Goal: Task Accomplishment & Management: Use online tool/utility

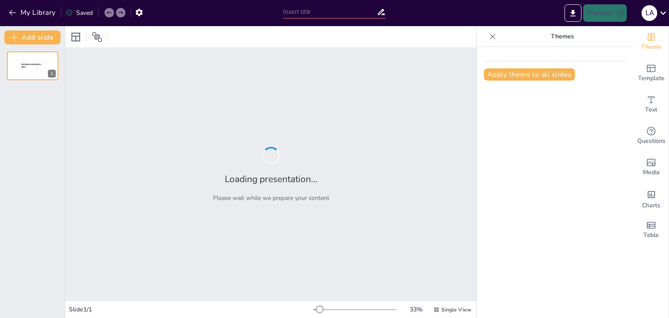
type input "Recomendaciones Prácticas para el Diseño de Contraseñas Fuertes"
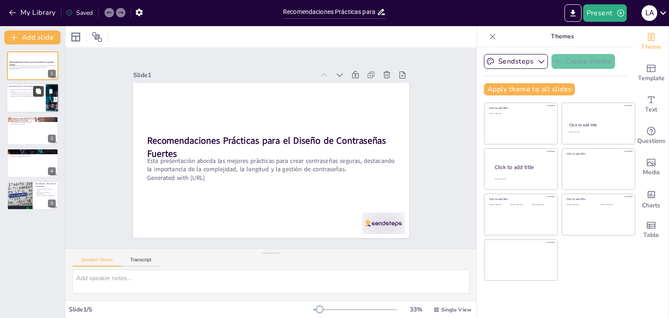
click at [36, 94] on icon at bounding box center [38, 91] width 6 height 6
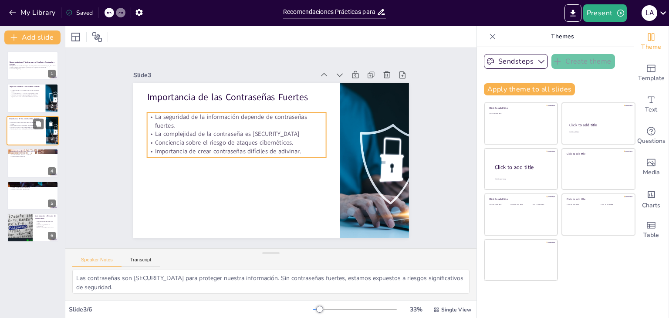
click at [30, 125] on p "La complejidad de la contraseña es [SECURITY_DATA]" at bounding box center [26, 126] width 34 height 2
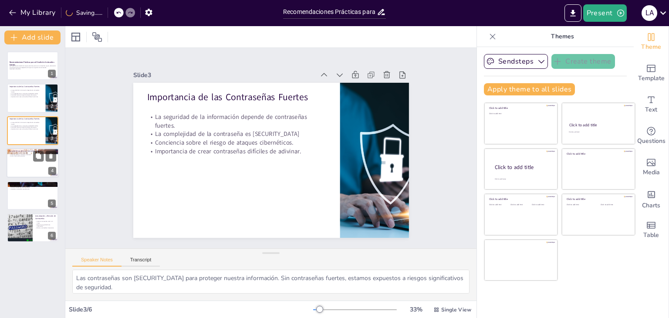
click at [31, 160] on div at bounding box center [33, 163] width 52 height 30
type textarea "La longitud de la contraseña es un factor crucial en su seguridad. Cuanto más l…"
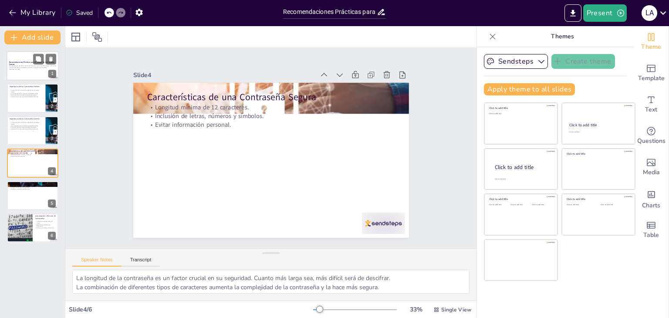
click at [33, 67] on p "Esta presentación aborda las mejores prácticas para crear contraseñas seguras, …" at bounding box center [32, 66] width 47 height 3
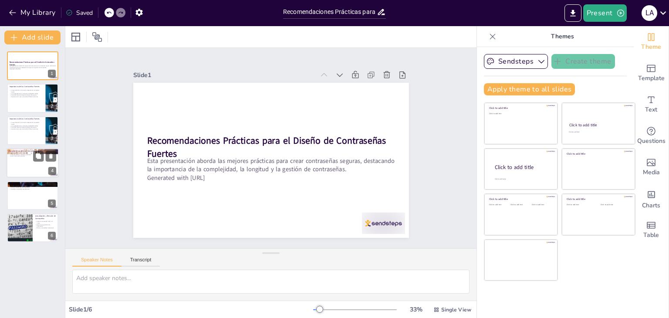
click at [23, 154] on p "Inclusión de letras, números y símbolos." at bounding box center [32, 155] width 47 height 2
type textarea "La longitud de la contraseña es un factor crucial en su seguridad. Cuanto más l…"
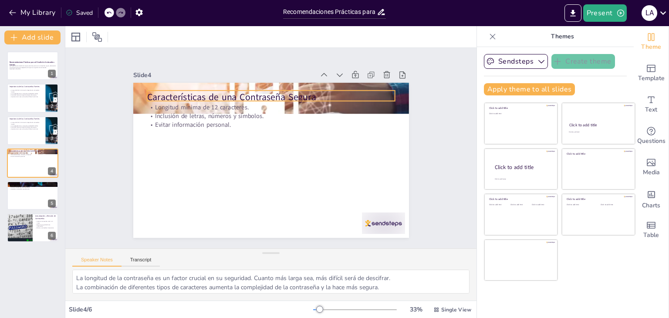
click at [206, 92] on p "Características de una Contraseña Segura" at bounding box center [271, 97] width 248 height 13
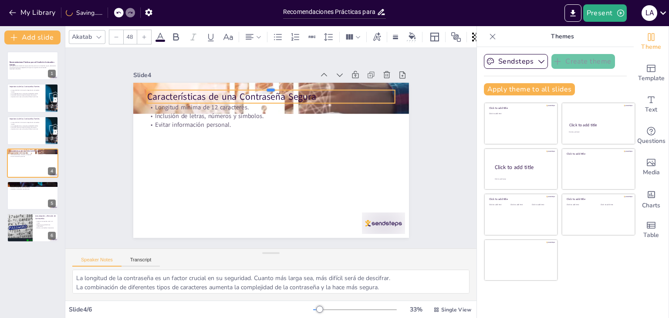
drag, startPoint x: 242, startPoint y: 86, endPoint x: 259, endPoint y: 86, distance: 17.4
click at [259, 86] on div at bounding box center [271, 86] width 248 height 7
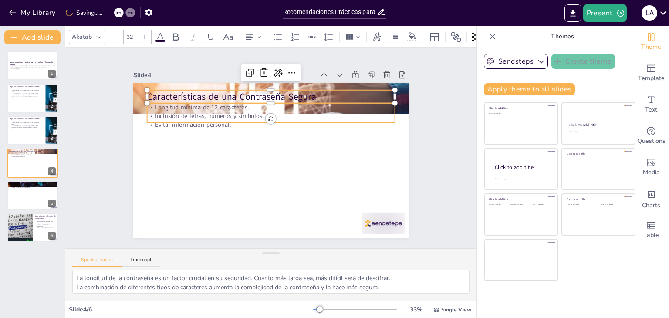
drag, startPoint x: 216, startPoint y: 107, endPoint x: 216, endPoint y: 112, distance: 4.8
click at [216, 107] on p "Longitud mínima de 12 caracteres." at bounding box center [271, 107] width 248 height 9
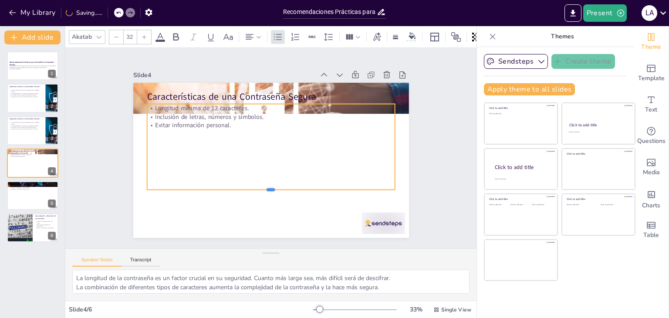
drag, startPoint x: 250, startPoint y: 120, endPoint x: 254, endPoint y: 175, distance: 55.5
click at [250, 186] on div "Características de una Contraseña Segura Longitud mínima de 12 caracteres. Incl…" at bounding box center [271, 160] width 276 height 155
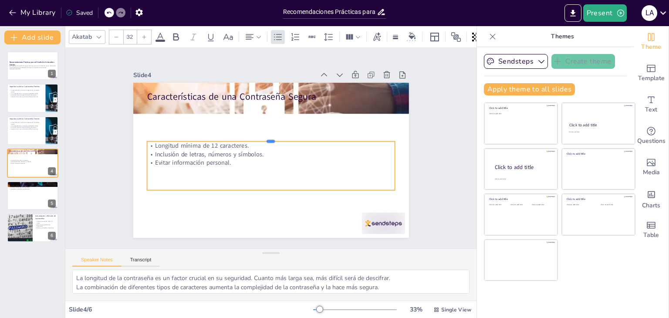
drag, startPoint x: 267, startPoint y: 99, endPoint x: 259, endPoint y: 96, distance: 8.4
click at [271, 135] on div at bounding box center [271, 138] width 248 height 7
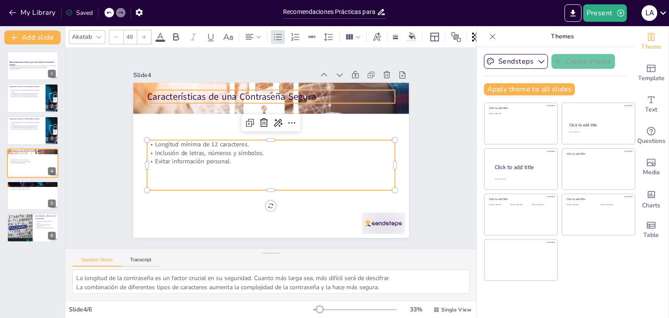
click at [259, 96] on p "Características de una Contraseña Segura" at bounding box center [271, 96] width 248 height 13
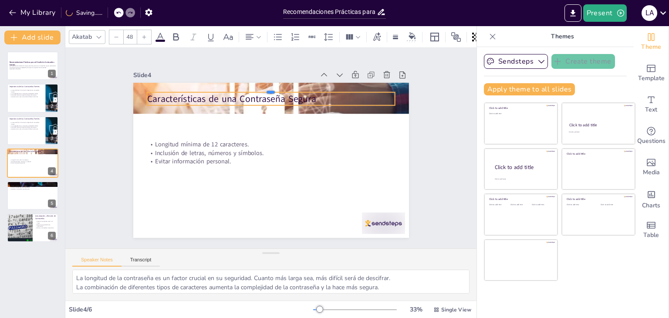
drag, startPoint x: 361, startPoint y: 86, endPoint x: 362, endPoint y: 115, distance: 28.8
click at [366, 88] on div at bounding box center [276, 89] width 247 height 33
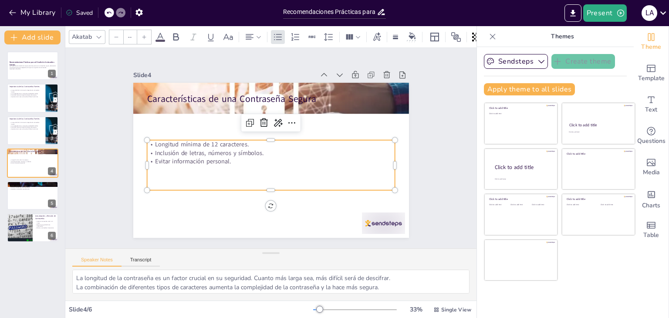
type input "32"
click at [354, 149] on p "Inclusión de letras, números y símbolos." at bounding box center [271, 153] width 248 height 9
click at [648, 111] on span "Text" at bounding box center [651, 110] width 12 height 10
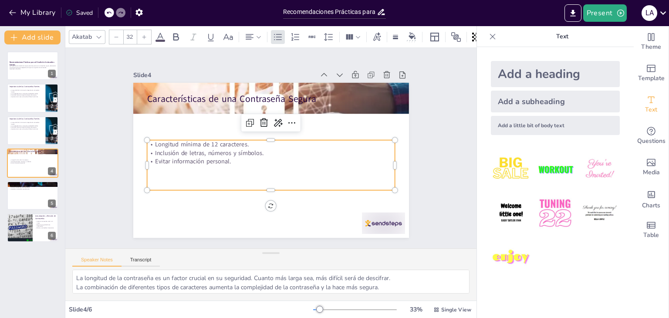
click at [552, 219] on img at bounding box center [555, 213] width 41 height 41
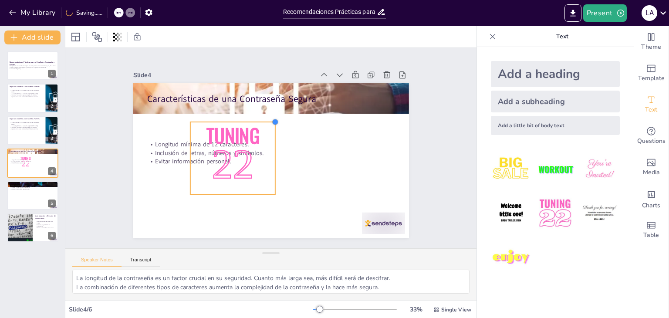
drag, startPoint x: 300, startPoint y: 91, endPoint x: 270, endPoint y: 130, distance: 48.8
click at [270, 130] on div "Características de una Contraseña Segura Longitud mínima de 12 caracteres. Incl…" at bounding box center [271, 160] width 276 height 155
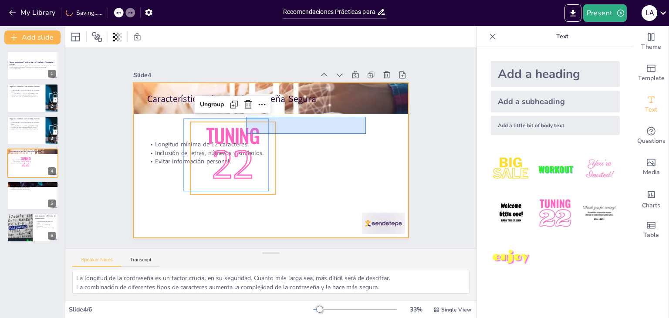
drag, startPoint x: 246, startPoint y: 117, endPoint x: 364, endPoint y: 135, distance: 119.5
click at [364, 135] on div at bounding box center [271, 160] width 276 height 155
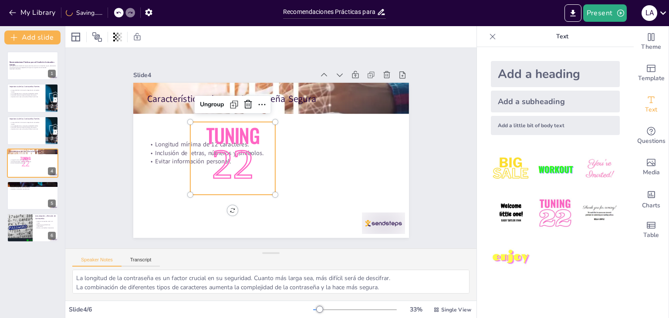
click at [206, 126] on span "Tuning" at bounding box center [234, 132] width 56 height 34
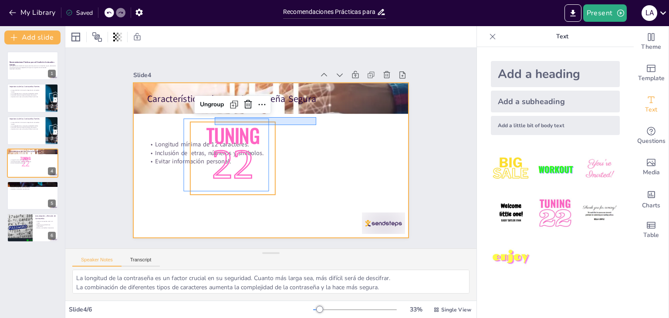
drag, startPoint x: 215, startPoint y: 117, endPoint x: 230, endPoint y: 142, distance: 28.5
click at [319, 83] on div "Características de una Contraseña Segura Longitud mínima de 12 caracteres. Incl…" at bounding box center [271, 83] width 276 height 0
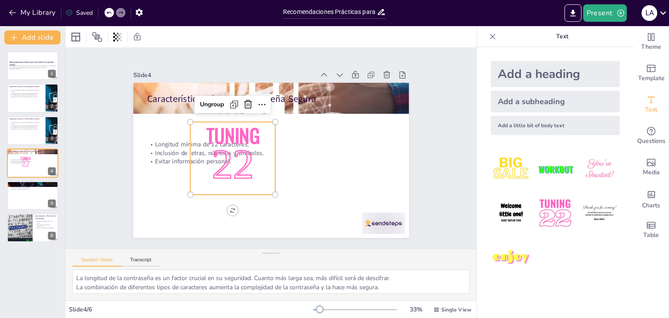
click at [216, 143] on span "22" at bounding box center [233, 164] width 42 height 47
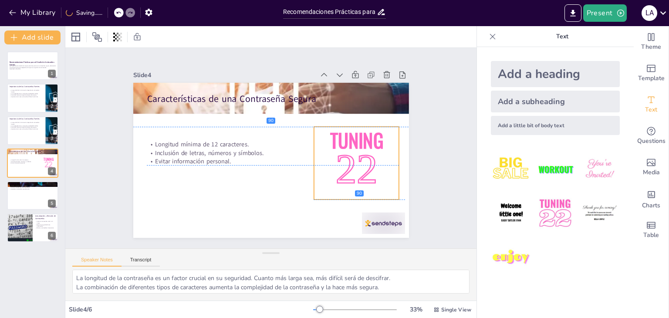
drag, startPoint x: 218, startPoint y: 121, endPoint x: 342, endPoint y: 122, distance: 123.7
click at [342, 126] on span "Tuning" at bounding box center [356, 140] width 53 height 28
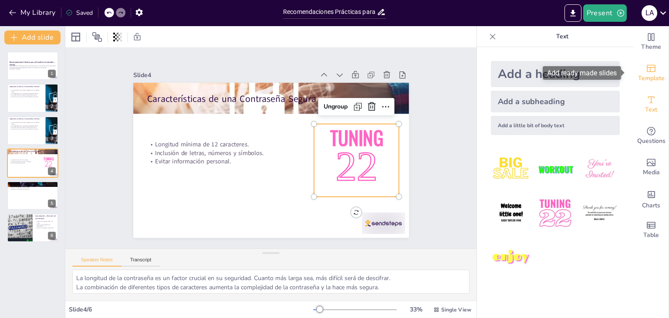
click at [645, 78] on span "Template" at bounding box center [651, 79] width 27 height 10
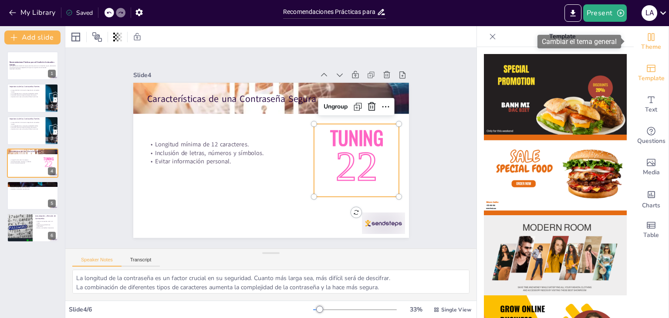
click at [646, 41] on icon "Change the overall theme" at bounding box center [651, 37] width 10 height 10
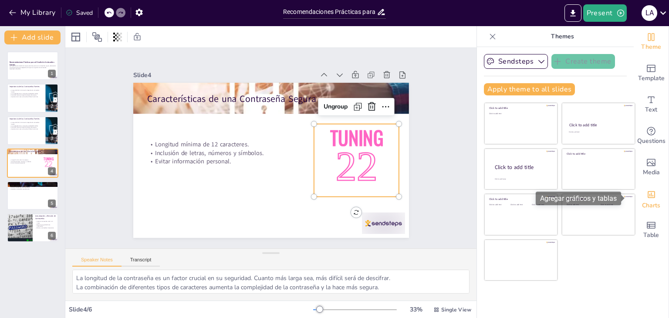
click at [646, 186] on div "Charts" at bounding box center [651, 198] width 35 height 31
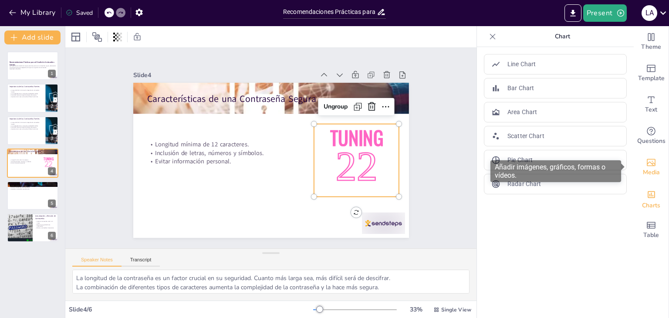
click at [646, 166] on icon "Add images, graphics, shapes or video" at bounding box center [651, 162] width 10 height 10
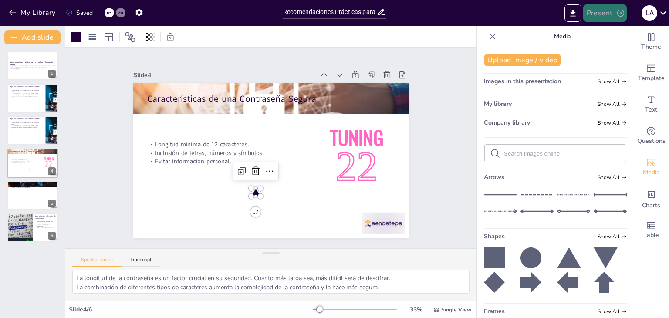
click at [616, 15] on button "Present" at bounding box center [605, 12] width 44 height 17
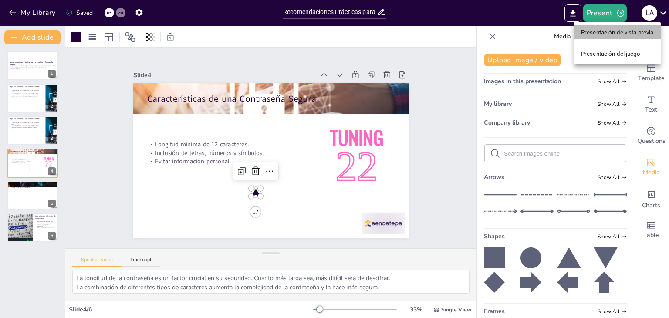
click at [609, 35] on font "Presentación de vista previa" at bounding box center [617, 32] width 73 height 7
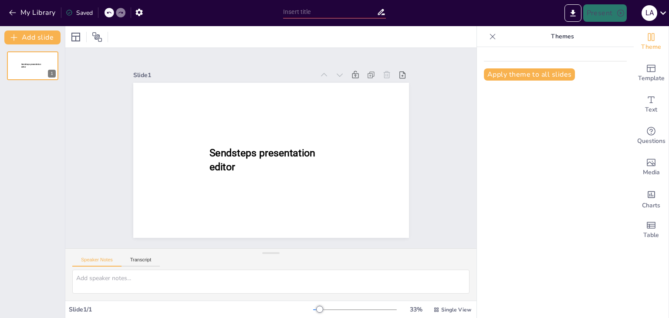
type input "Recomendaciones Prácticas para el Diseño de Contraseñas Fuertes"
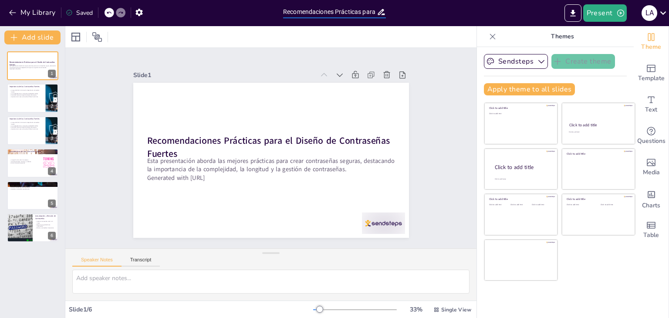
scroll to position [0, 93]
drag, startPoint x: 316, startPoint y: 12, endPoint x: 360, endPoint y: 15, distance: 43.6
click at [360, 15] on input "Recomendaciones Prácticas para el Diseño de Contraseñas Fuertes" at bounding box center [330, 12] width 94 height 13
click at [465, 16] on div "Present L A" at bounding box center [529, 12] width 279 height 17
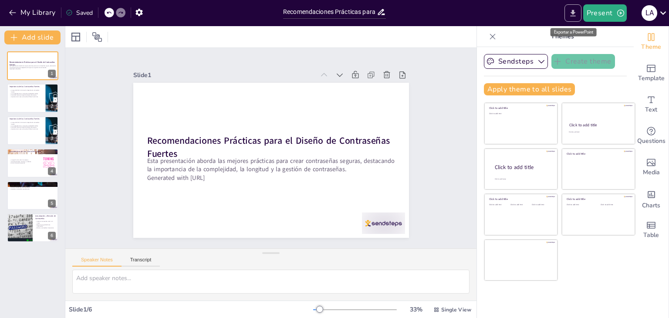
click at [575, 16] on icon "Export to PowerPoint" at bounding box center [572, 13] width 5 height 7
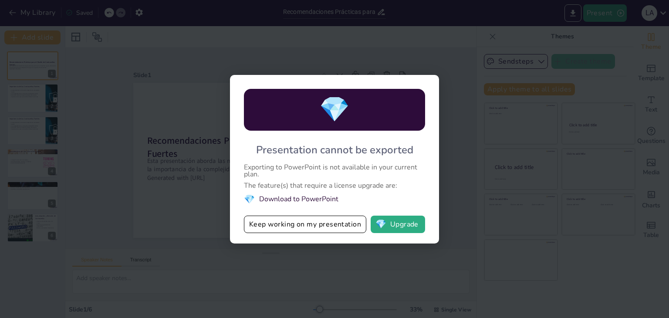
click at [470, 46] on div "💎 Presentation cannot be exported Exporting to PowerPoint is not available in y…" at bounding box center [334, 159] width 669 height 318
drag, startPoint x: 451, startPoint y: 46, endPoint x: 430, endPoint y: 89, distance: 47.3
click at [451, 47] on div "💎 Presentation cannot be exported Exporting to PowerPoint is not available in y…" at bounding box center [334, 159] width 669 height 318
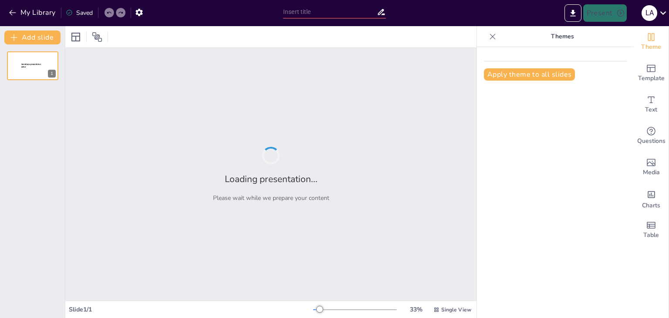
type input "Recomendaciones Prácticas para el Diseño de Contraseñas Fuertes"
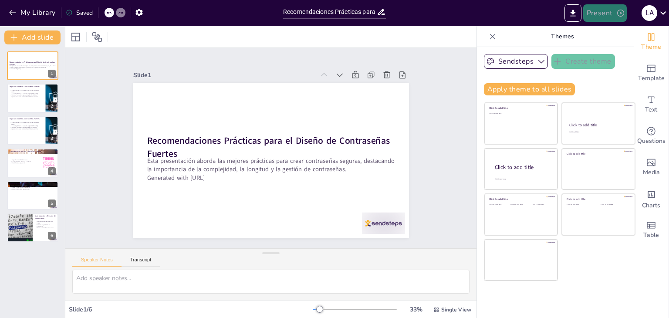
click at [599, 13] on button "Present" at bounding box center [605, 12] width 44 height 17
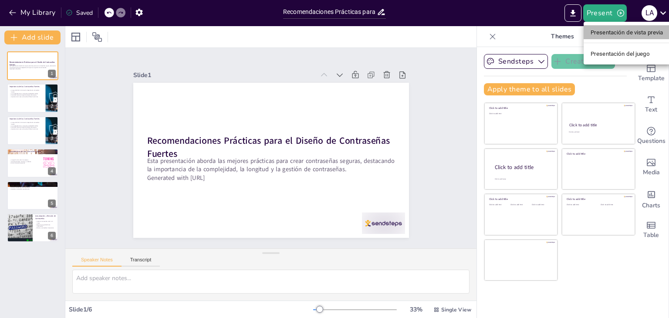
click at [608, 32] on font "Presentación de vista previa" at bounding box center [627, 32] width 73 height 7
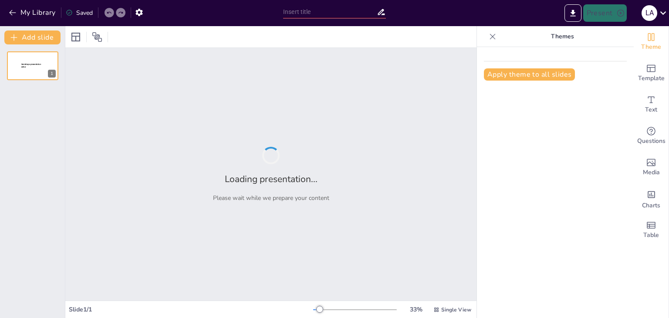
type input "Recomendaciones Prácticas para el Diseño de Contraseñas Fuertes"
